Goal: Check status: Check status

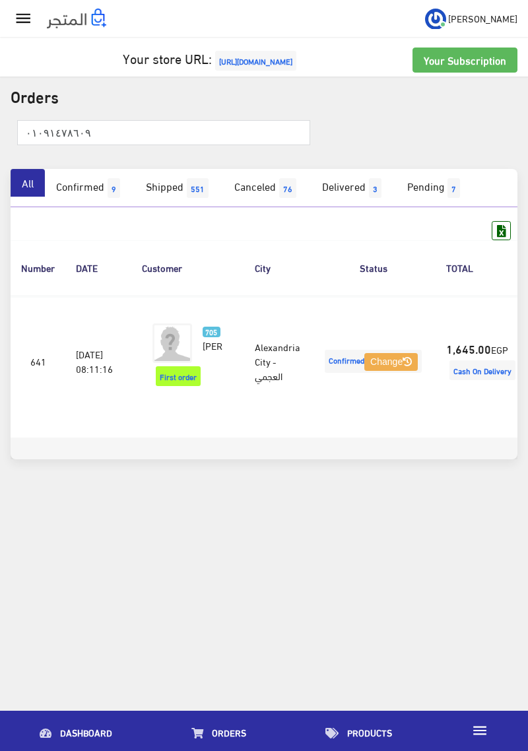
click at [69, 19] on img at bounding box center [76, 19] width 59 height 20
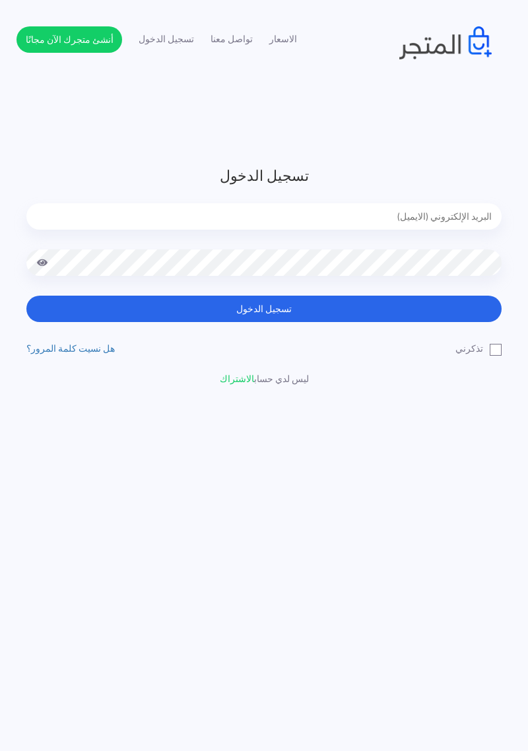
click at [373, 222] on input "email" at bounding box center [263, 216] width 475 height 26
type input "diaraest2024@gmail.com"
click at [26, 296] on button "تسجيل الدخول" at bounding box center [263, 309] width 475 height 26
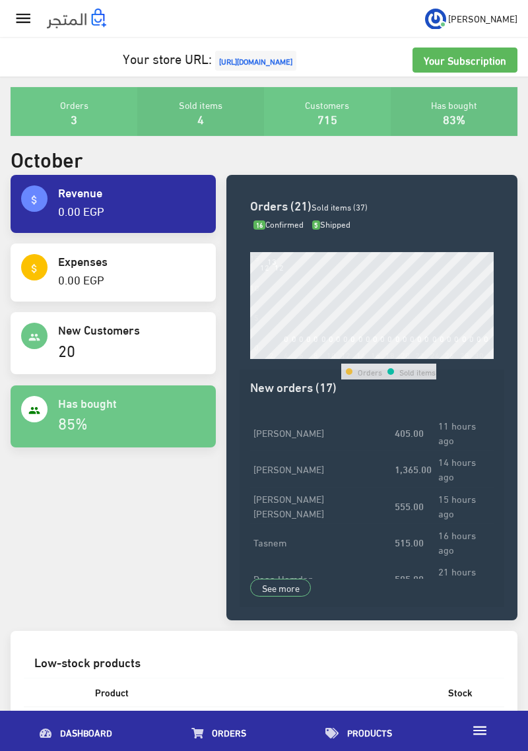
click at [18, 11] on icon "" at bounding box center [23, 18] width 19 height 19
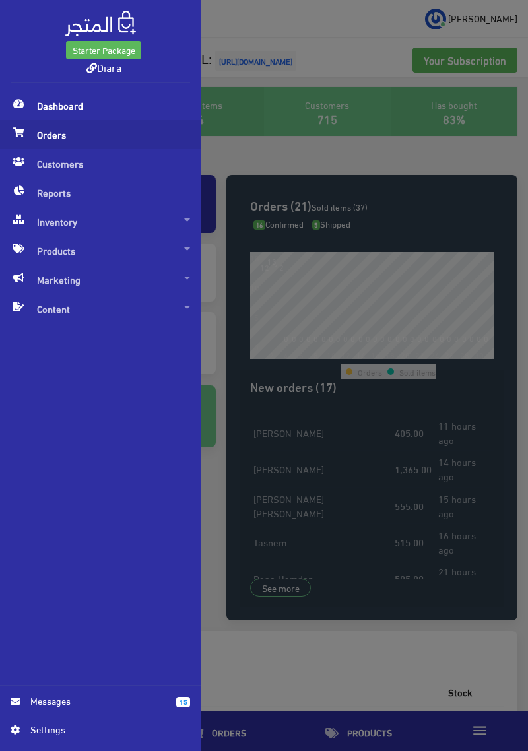
click at [40, 140] on span "Orders" at bounding box center [100, 134] width 179 height 29
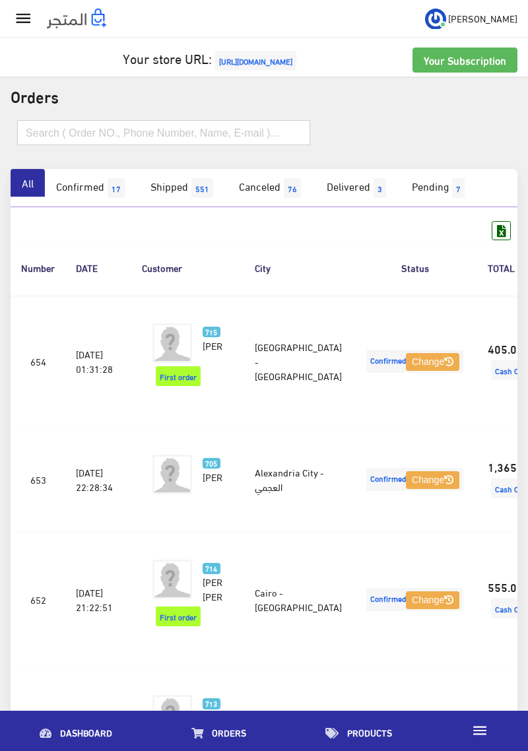
click at [127, 130] on input "text" at bounding box center [163, 132] width 293 height 25
click at [44, 137] on input "text" at bounding box center [163, 132] width 293 height 25
click at [30, 133] on input "text" at bounding box center [163, 132] width 293 height 25
paste input "٠١٠٩١٤٧٨٦٠٩"
type input "٠١٠٩١٤٧٨٦٠٩"
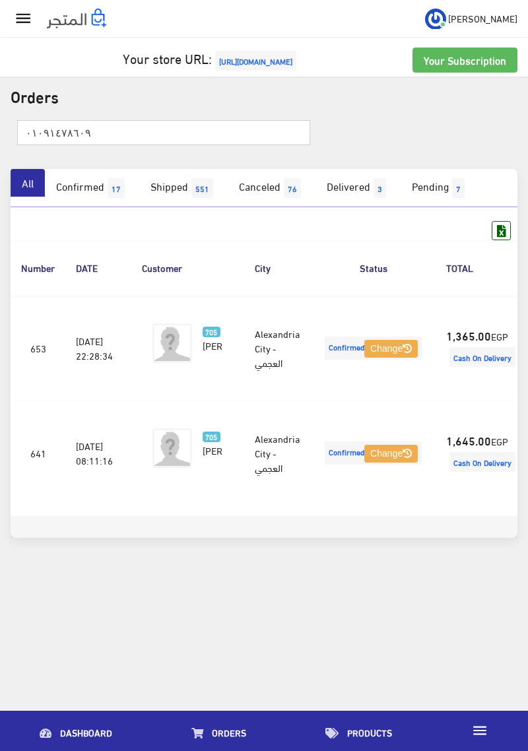
click at [68, 138] on input "٠١٠٩١٤٧٨٦٠٩" at bounding box center [163, 132] width 293 height 25
click at [57, 137] on input "٠١٠٩١٤٧٨٦٠٩" at bounding box center [163, 132] width 293 height 25
click at [53, 137] on input "٠١٠٩١٦٠٩" at bounding box center [163, 132] width 293 height 25
type input "٠١٠٩١٦٠٩"
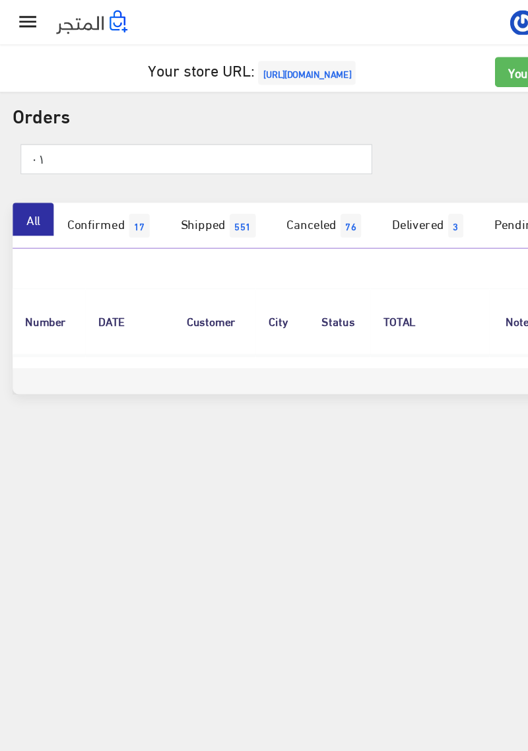
type input "٠"
type input "01286214214"
